Goal: Task Accomplishment & Management: Manage account settings

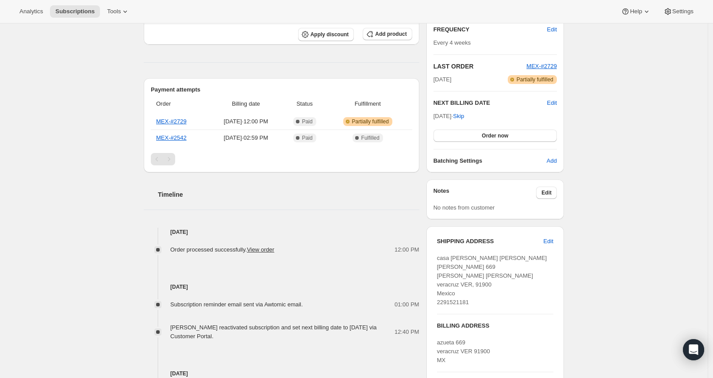
scroll to position [164, 0]
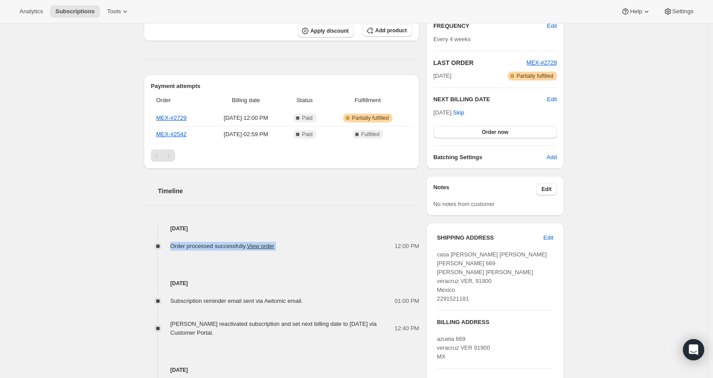
drag, startPoint x: 295, startPoint y: 246, endPoint x: 171, endPoint y: 247, distance: 124.7
click at [171, 247] on div "Order processed successfully. View order 12:00 PM" at bounding box center [281, 246] width 275 height 9
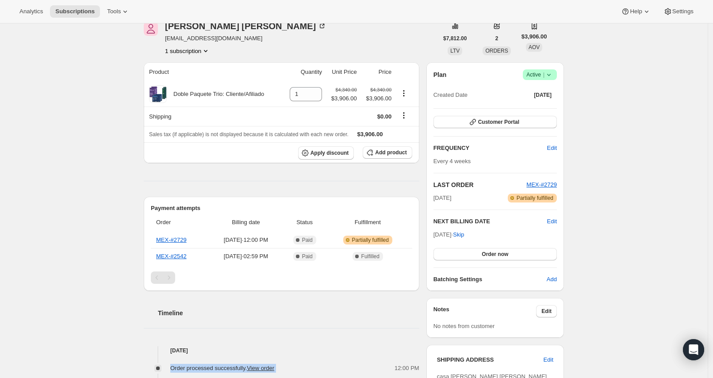
scroll to position [0, 0]
